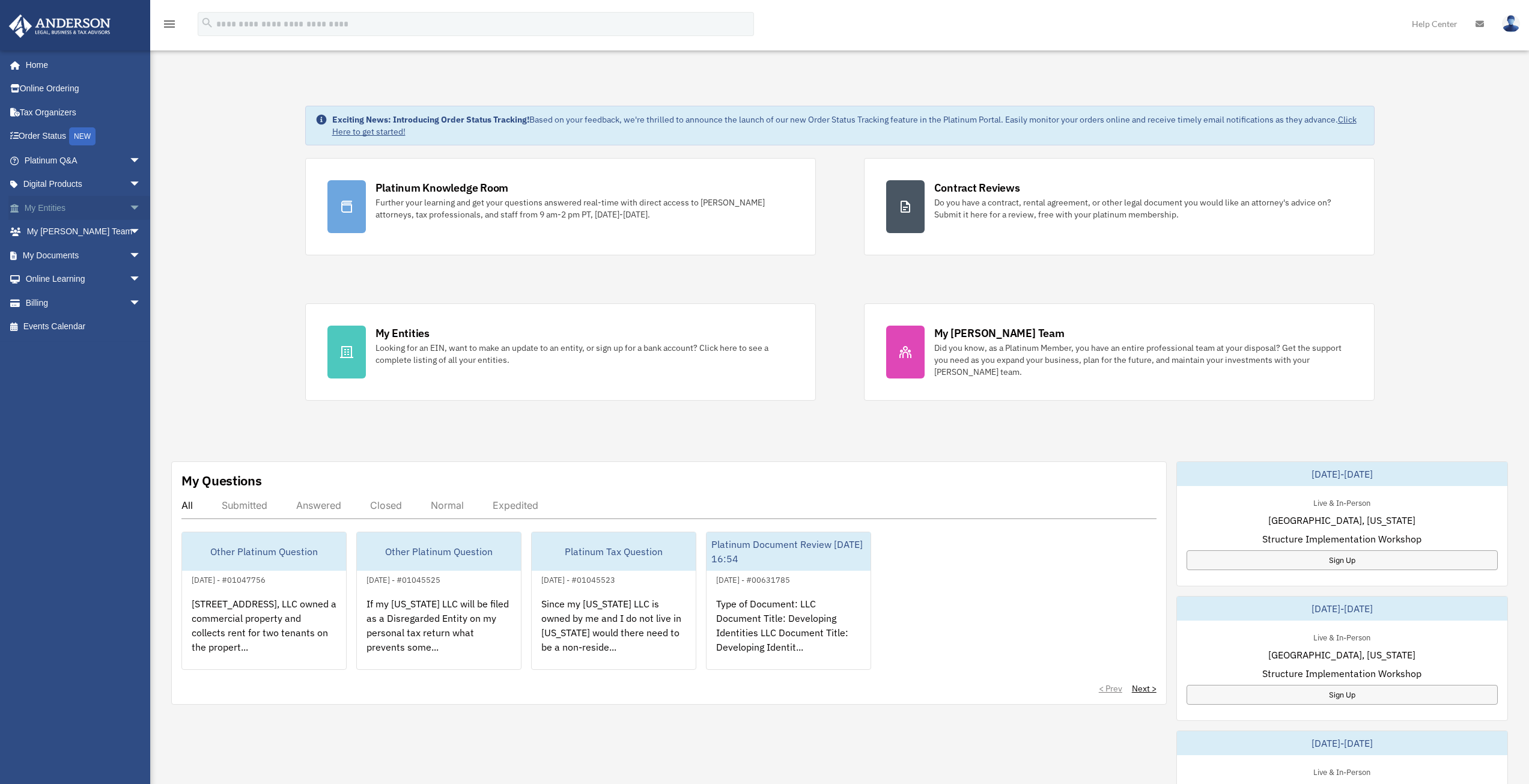
click at [129, 206] on span "arrow_drop_down" at bounding box center [140, 208] width 24 height 24
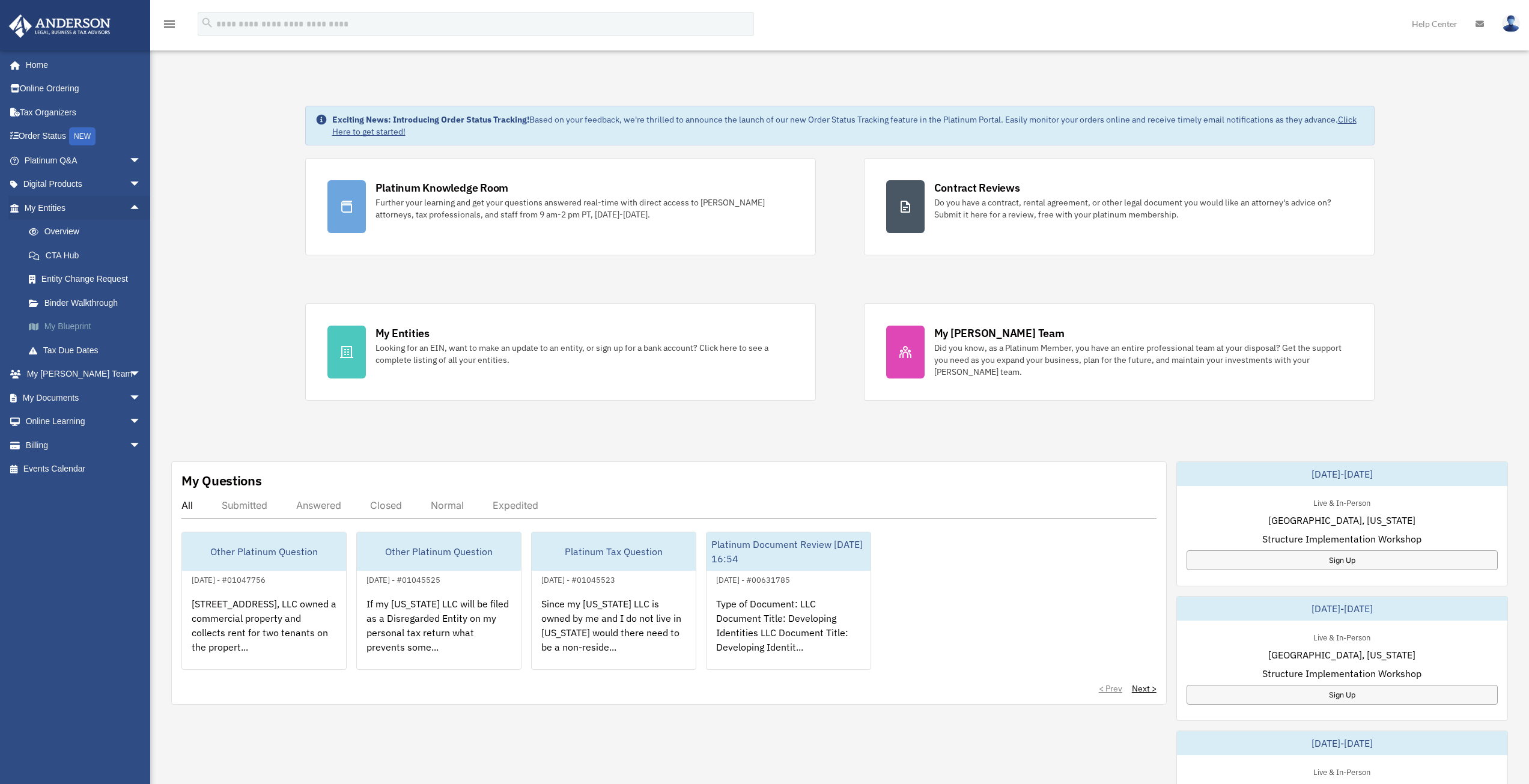
click at [68, 322] on link "My Blueprint" at bounding box center [88, 326] width 143 height 24
